Goal: Task Accomplishment & Management: Manage account settings

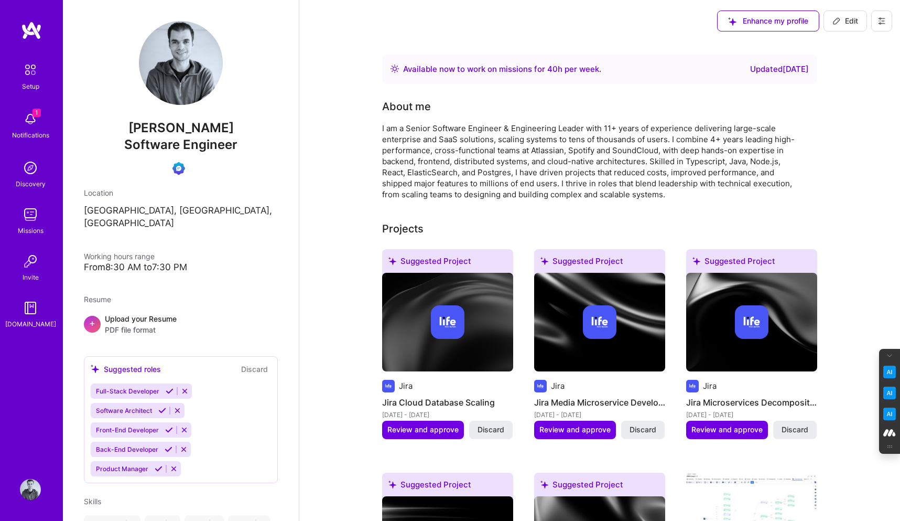
click at [891, 24] on button at bounding box center [881, 20] width 21 height 21
click at [839, 95] on button "Log Out" at bounding box center [853, 98] width 79 height 27
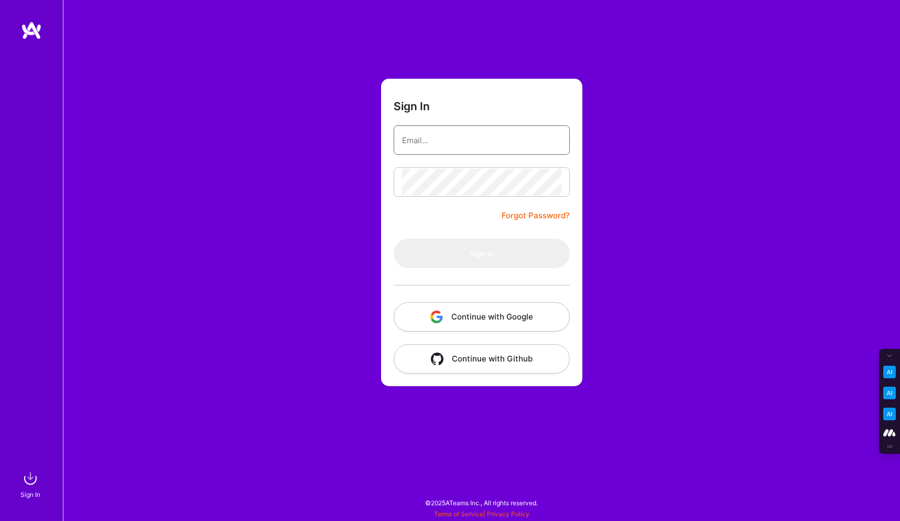
click at [476, 145] on input "email" at bounding box center [481, 140] width 159 height 27
type input "[PERSON_NAME][EMAIL_ADDRESS][DOMAIN_NAME]"
click at [467, 317] on button "Continue with Google" at bounding box center [482, 316] width 176 height 29
